Goal: Find specific page/section: Find specific page/section

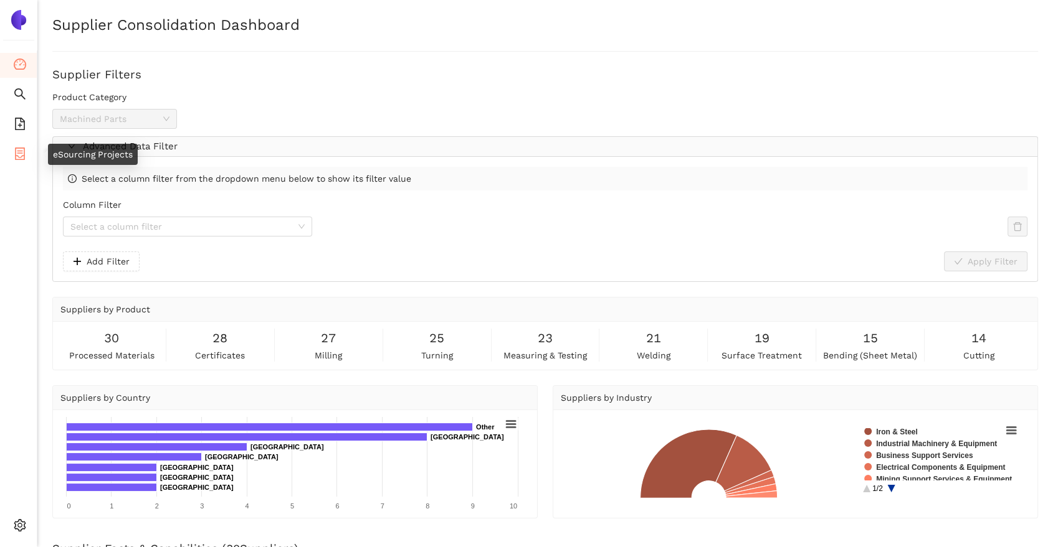
click at [19, 148] on icon "container" at bounding box center [20, 154] width 12 height 12
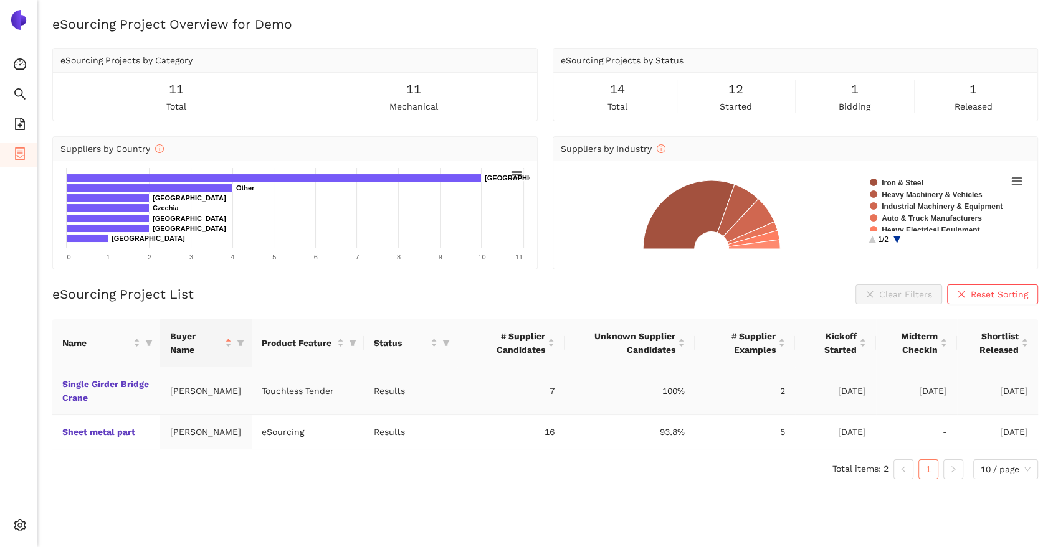
scroll to position [15, 0]
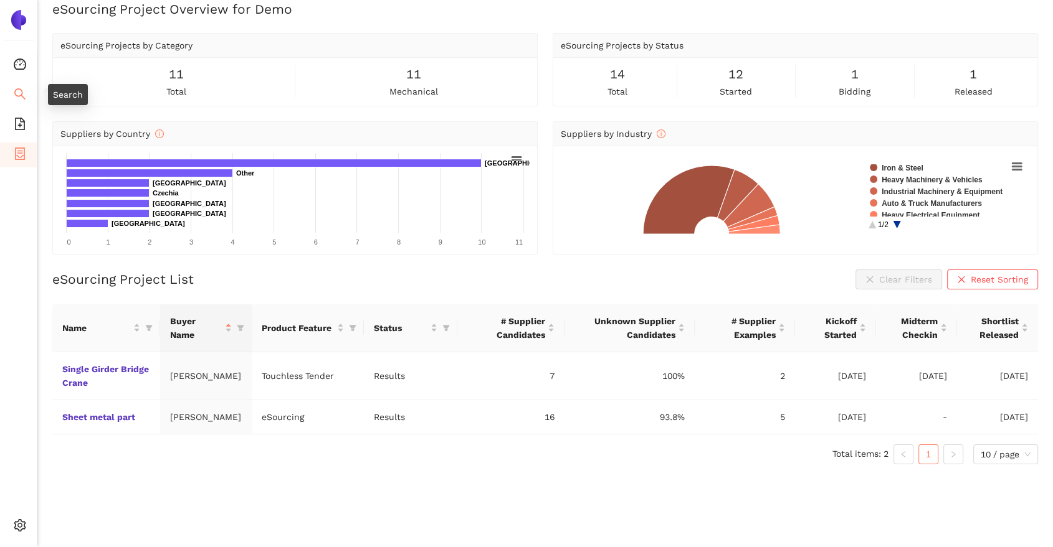
click at [20, 93] on icon "search" at bounding box center [20, 94] width 12 height 12
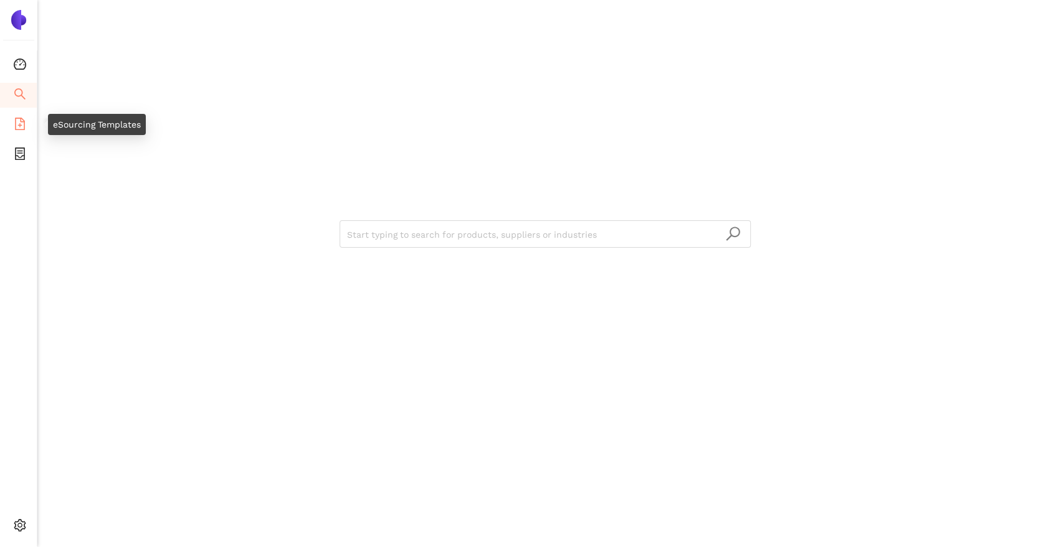
click at [16, 115] on span "file-add" at bounding box center [20, 125] width 12 height 25
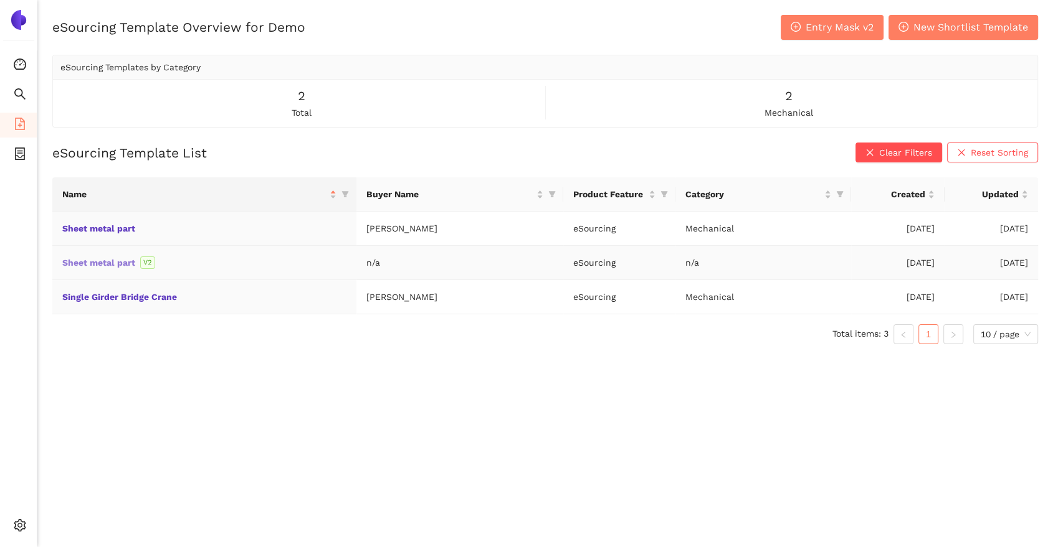
click at [0, 0] on link "Sheet metal part" at bounding box center [0, 0] width 0 height 0
